Goal: Task Accomplishment & Management: Manage account settings

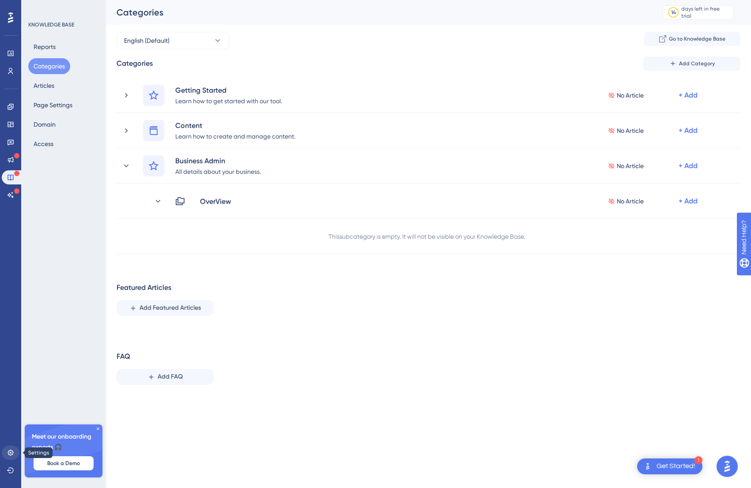
click at [12, 453] on icon at bounding box center [10, 453] width 7 height 7
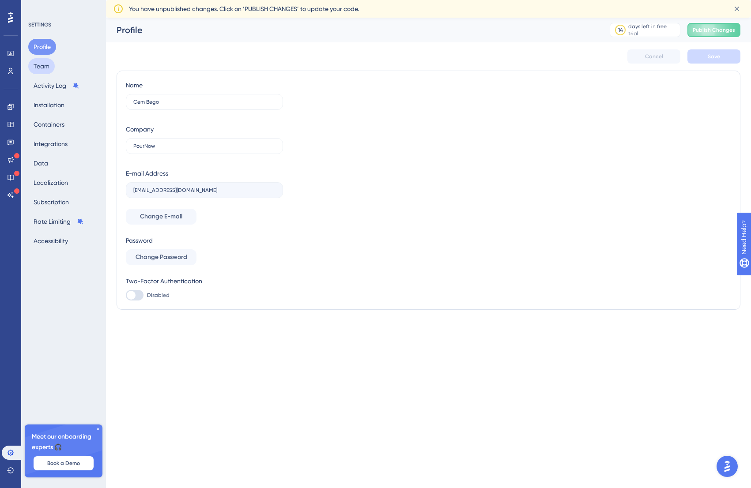
click at [47, 68] on button "Team" at bounding box center [41, 66] width 26 height 16
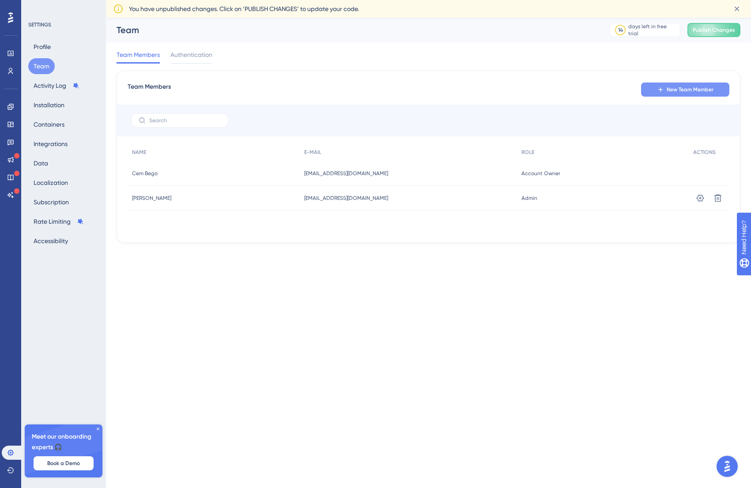
click at [715, 87] on button "New Team Member" at bounding box center [685, 90] width 88 height 14
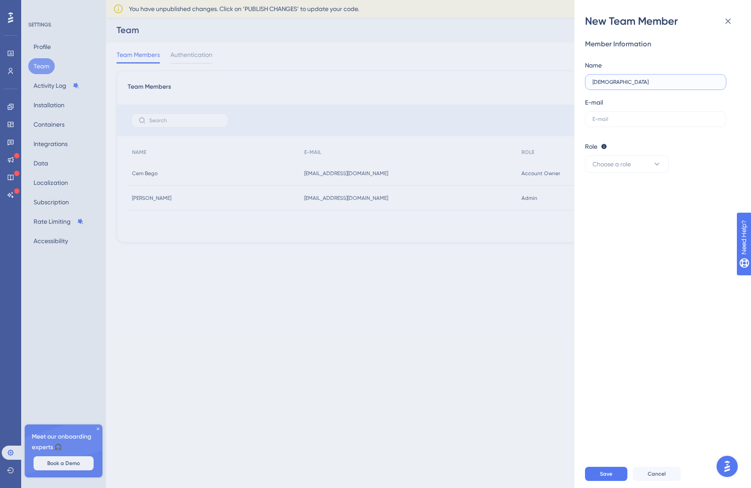
type input "[DEMOGRAPHIC_DATA]"
paste input "[EMAIL_ADDRESS][DOMAIN_NAME]"
type input "[EMAIL_ADDRESS][DOMAIN_NAME]"
click at [638, 168] on button "Choose a role" at bounding box center [627, 164] width 84 height 18
click at [625, 194] on div "Admin Admin" at bounding box center [627, 191] width 58 height 18
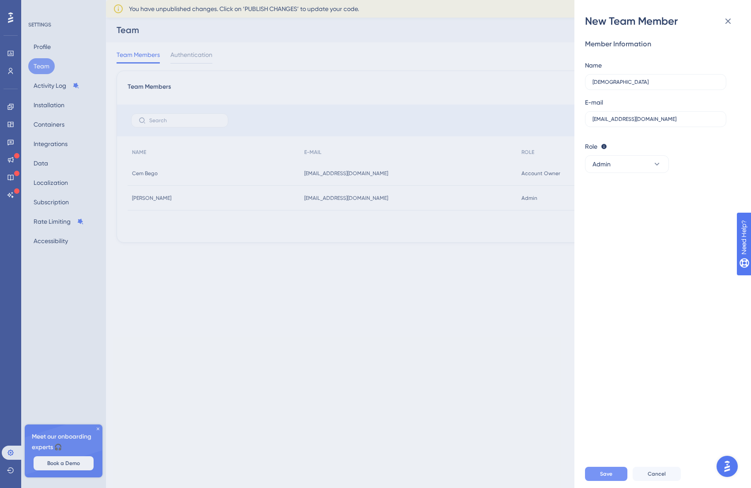
click at [608, 474] on span "Save" at bounding box center [606, 474] width 12 height 7
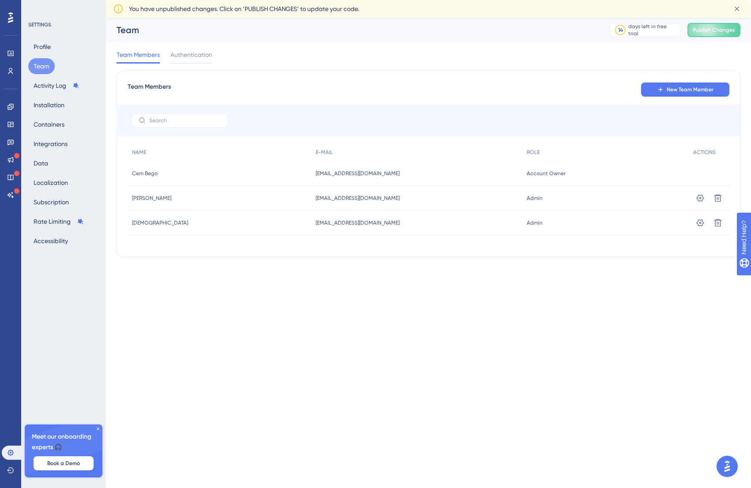
click at [385, 93] on div "Team Members New Team Member" at bounding box center [429, 90] width 602 height 16
